Goal: Communication & Community: Ask a question

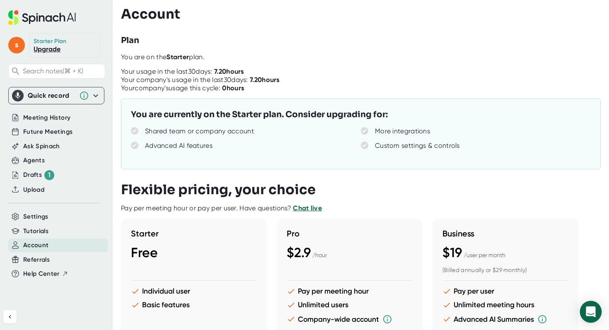
click at [592, 312] on icon "Open Intercom Messenger" at bounding box center [591, 312] width 10 height 11
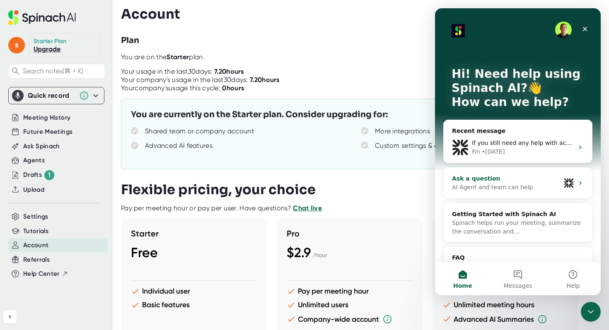
scroll to position [28, 0]
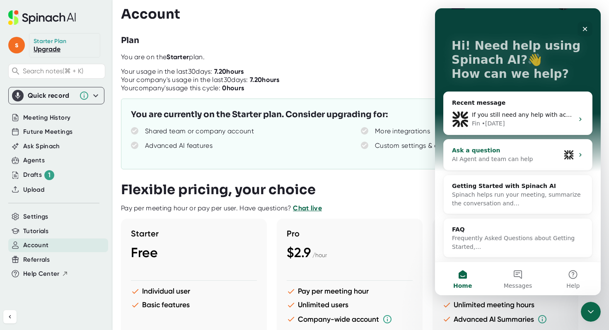
click at [587, 150] on div "Ask a question AI Agent and team can help" at bounding box center [518, 155] width 148 height 31
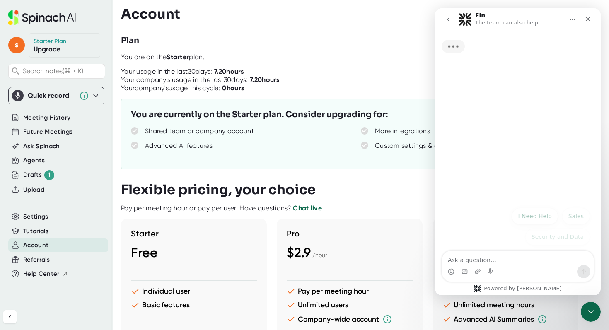
scroll to position [0, 0]
click at [471, 264] on textarea "Ask a question…" at bounding box center [518, 258] width 152 height 14
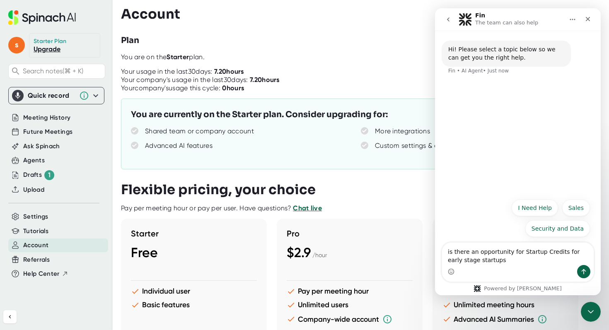
type textarea "is there an opportunity for Startup Credits for early stage startups?"
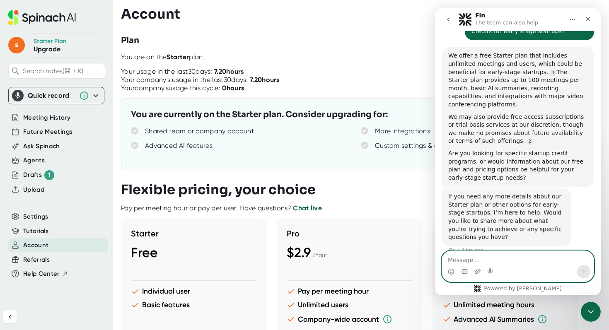
scroll to position [64, 0]
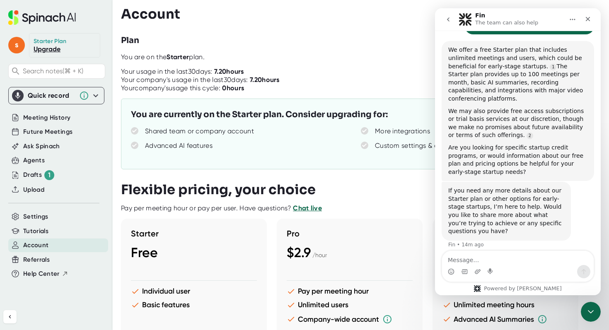
click at [65, 94] on div "Quick record" at bounding box center [51, 96] width 47 height 8
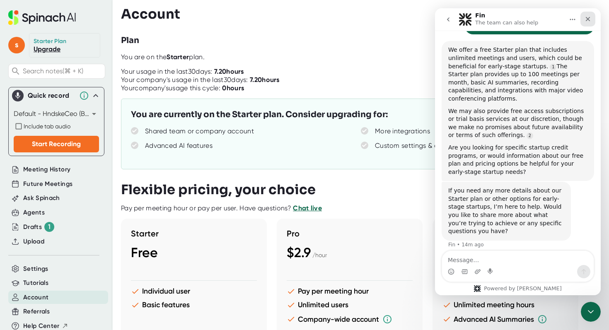
click at [592, 15] on div "Close" at bounding box center [588, 19] width 15 height 15
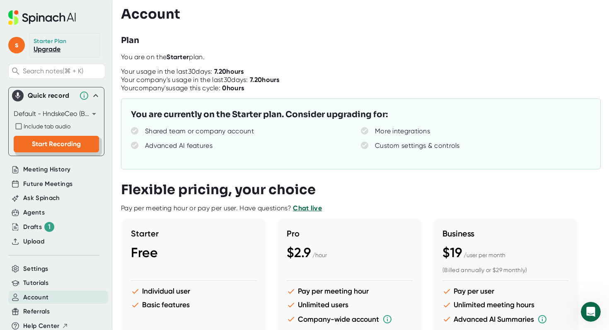
click at [70, 145] on span "Start Recording" at bounding box center [56, 144] width 49 height 8
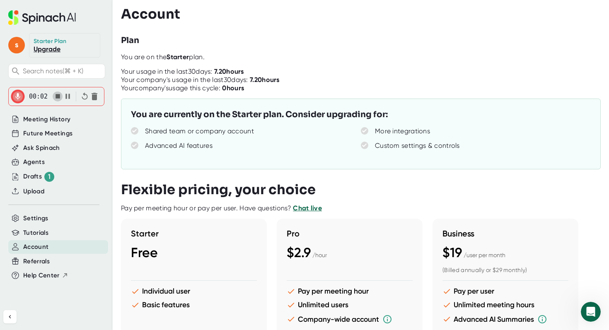
click at [60, 97] on icon "button" at bounding box center [57, 96] width 9 height 9
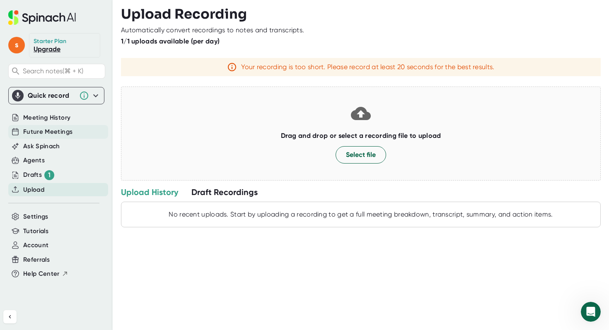
click at [46, 136] on span "Future Meetings" at bounding box center [47, 132] width 49 height 10
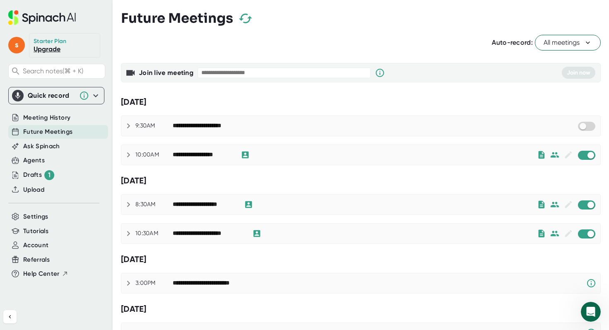
click at [309, 73] on input "text" at bounding box center [284, 73] width 173 height 11
paste input "**********"
type input "**********"
click at [588, 75] on span "Join now" at bounding box center [579, 72] width 24 height 7
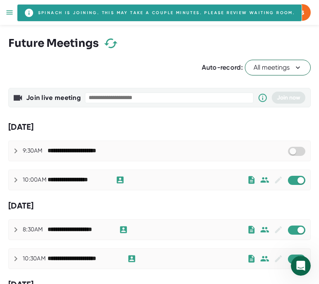
scroll to position [110, 0]
